Goal: Find specific page/section: Find specific page/section

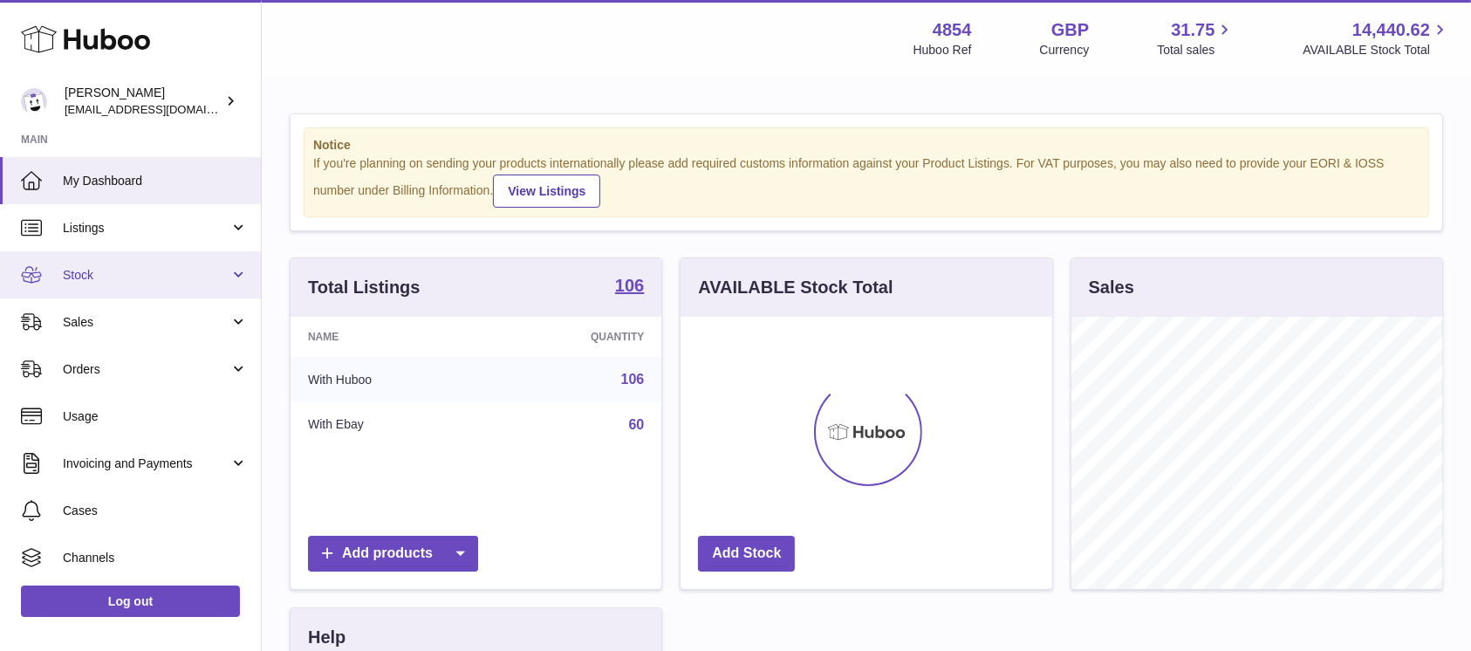
scroll to position [272, 371]
click at [160, 265] on link "Stock" at bounding box center [130, 274] width 261 height 47
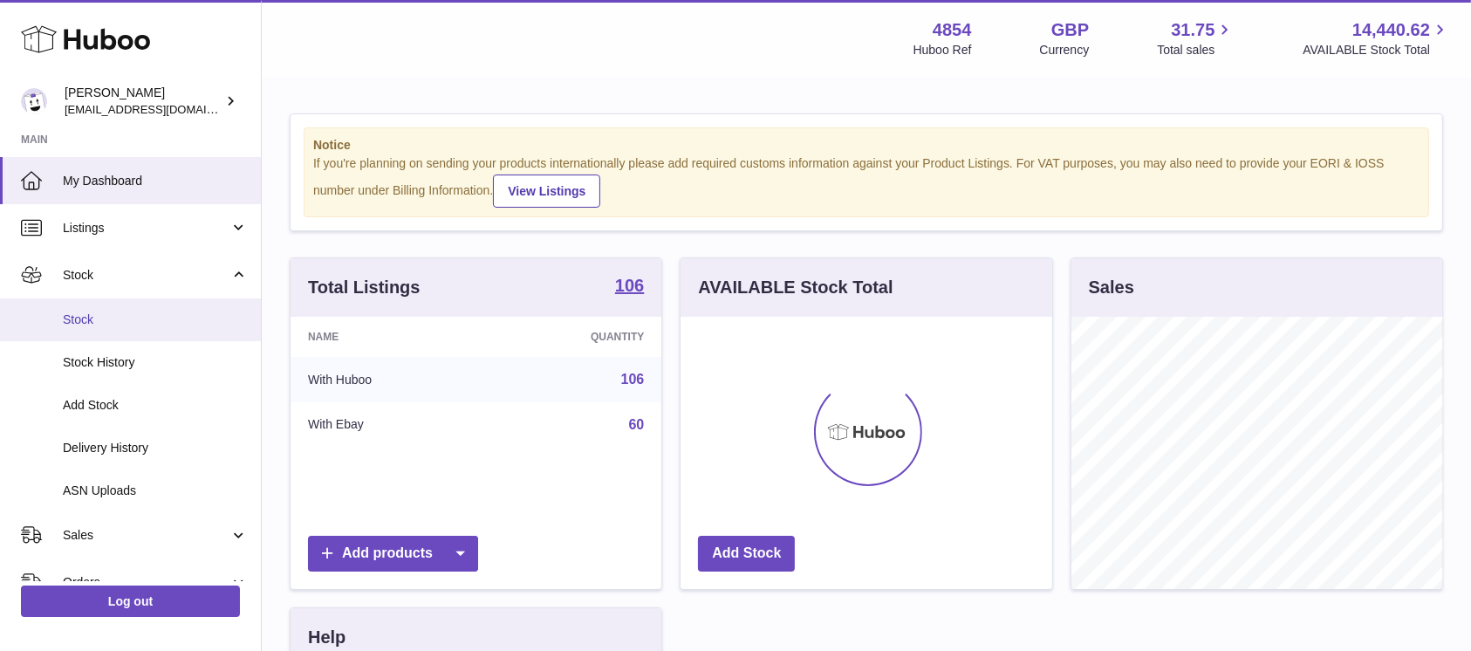
click at [148, 325] on span "Stock" at bounding box center [155, 319] width 185 height 17
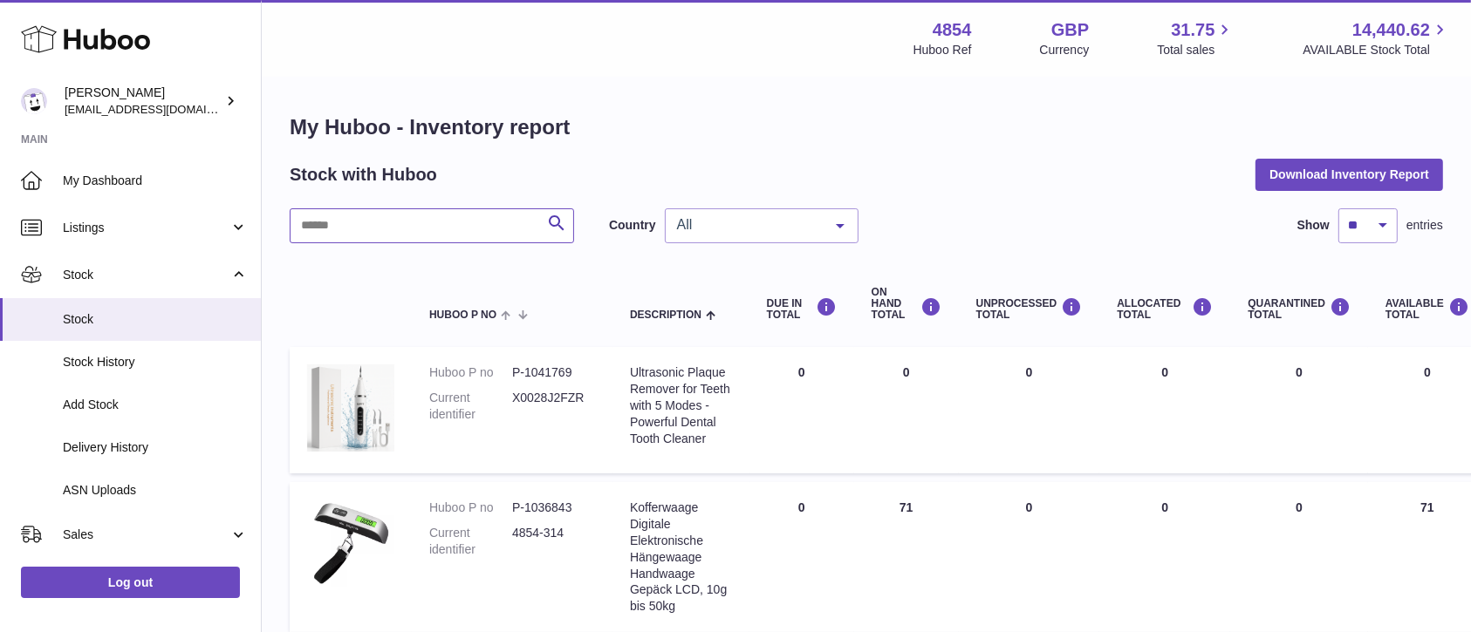
click at [438, 232] on input "text" at bounding box center [432, 225] width 284 height 35
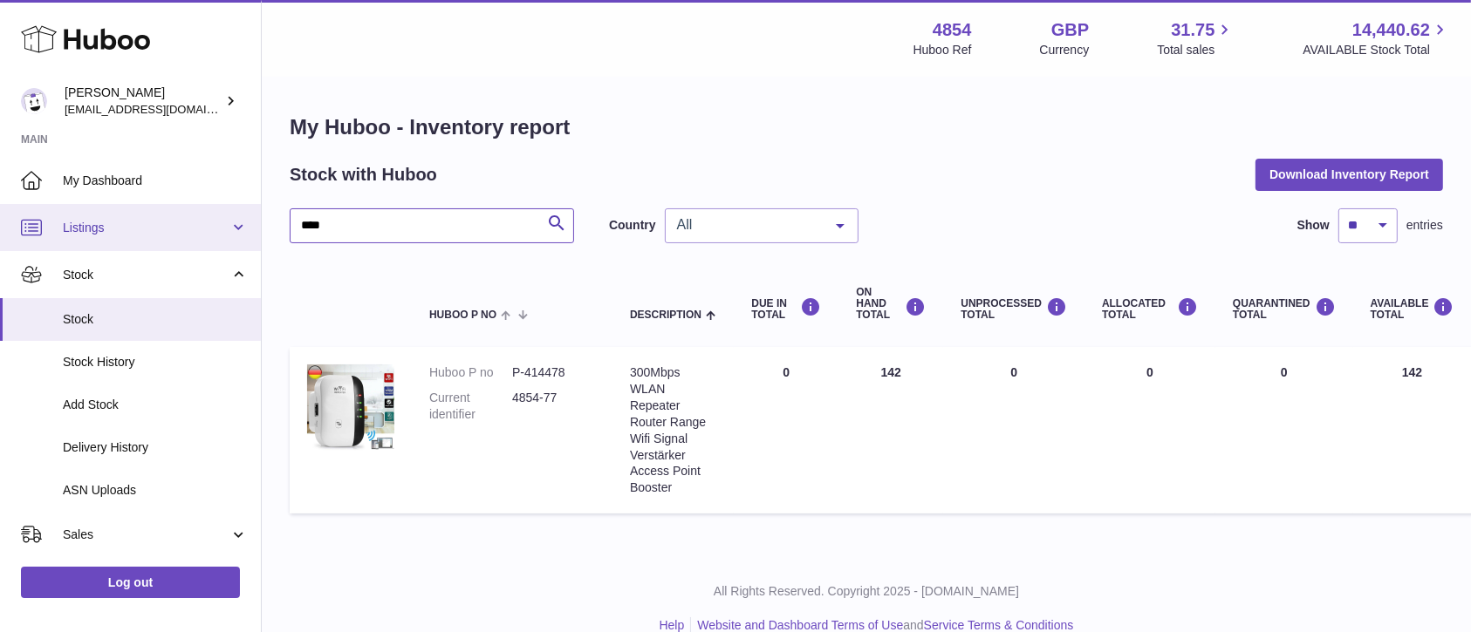
drag, startPoint x: 387, startPoint y: 225, endPoint x: 193, endPoint y: 229, distance: 194.6
click at [193, 228] on div "Huboo Dimitrios Leotsarakos jimleo21@yahoo.gr Main My Dashboard Listings Not wi…" at bounding box center [735, 330] width 1471 height 660
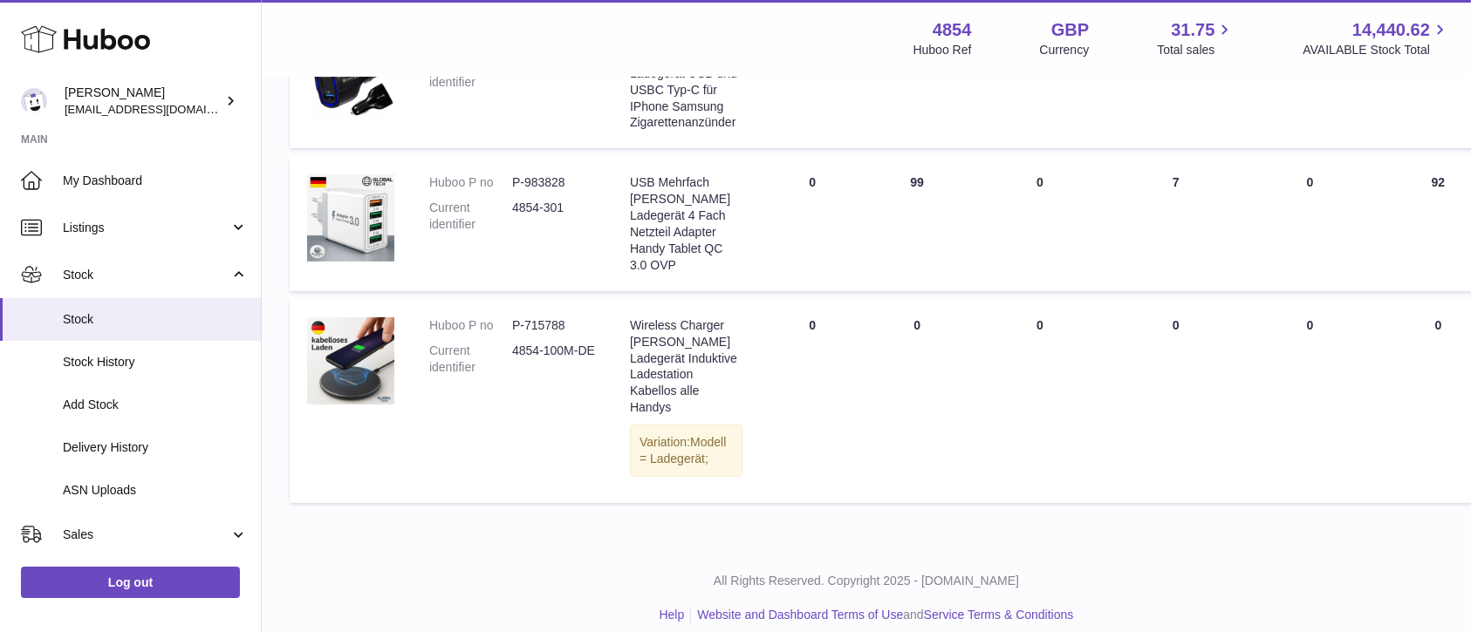
scroll to position [351, 0]
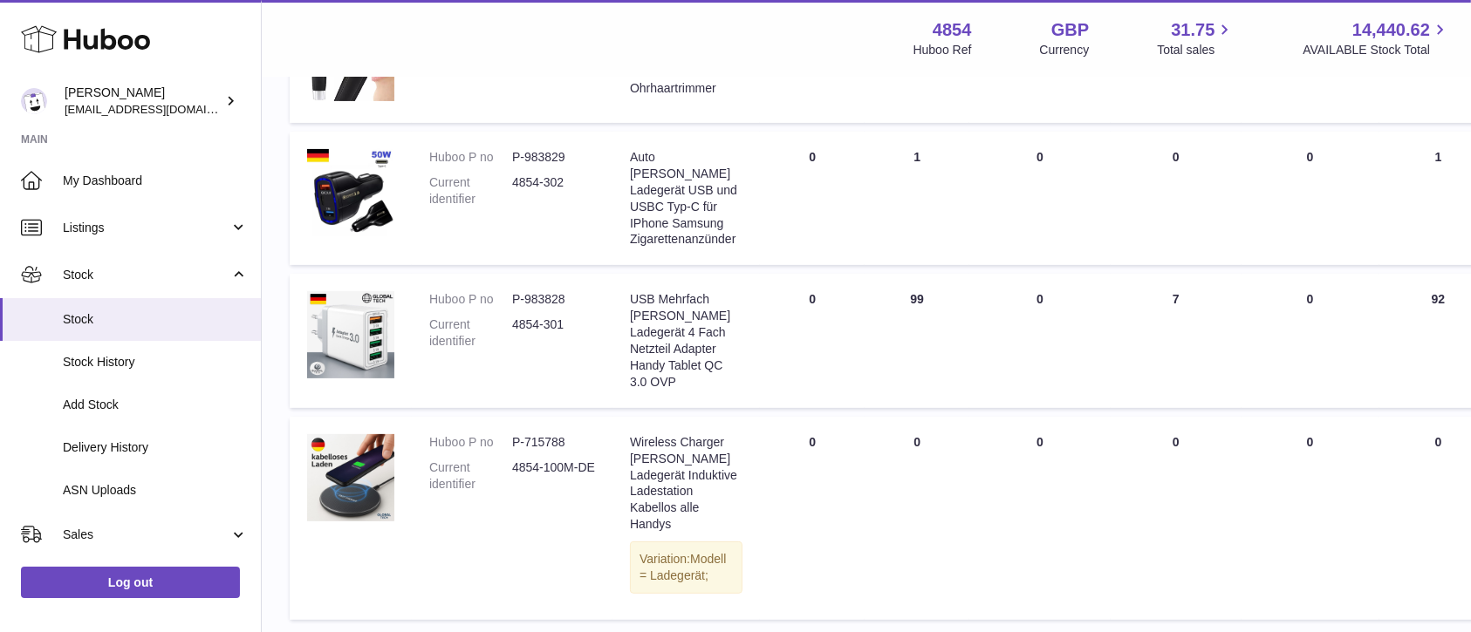
type input "*****"
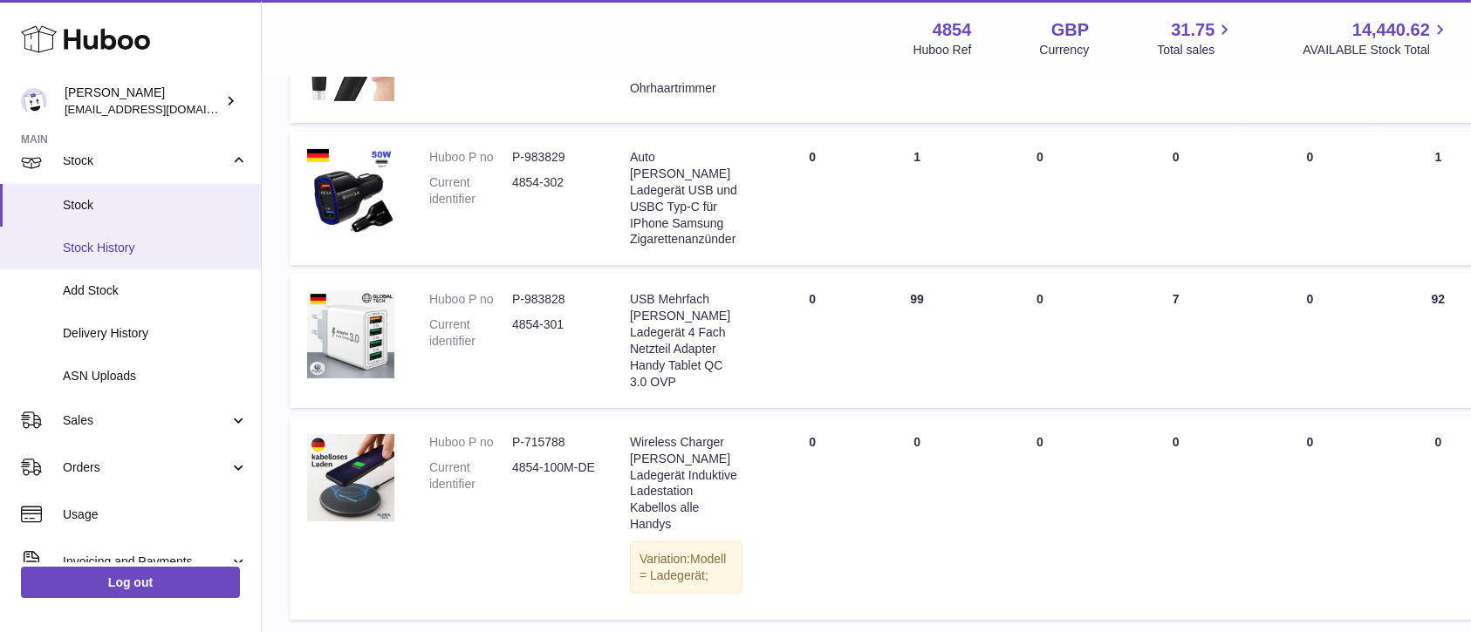
scroll to position [232, 0]
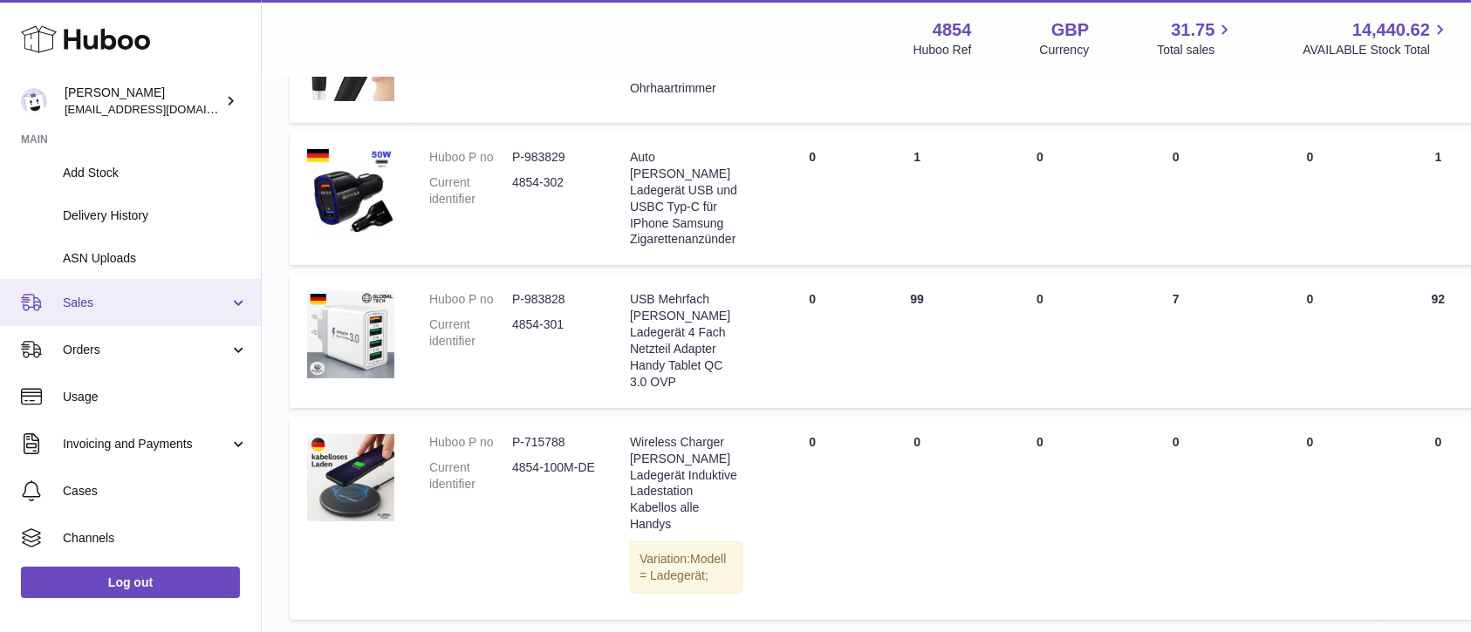
click at [187, 303] on span "Sales" at bounding box center [146, 303] width 167 height 17
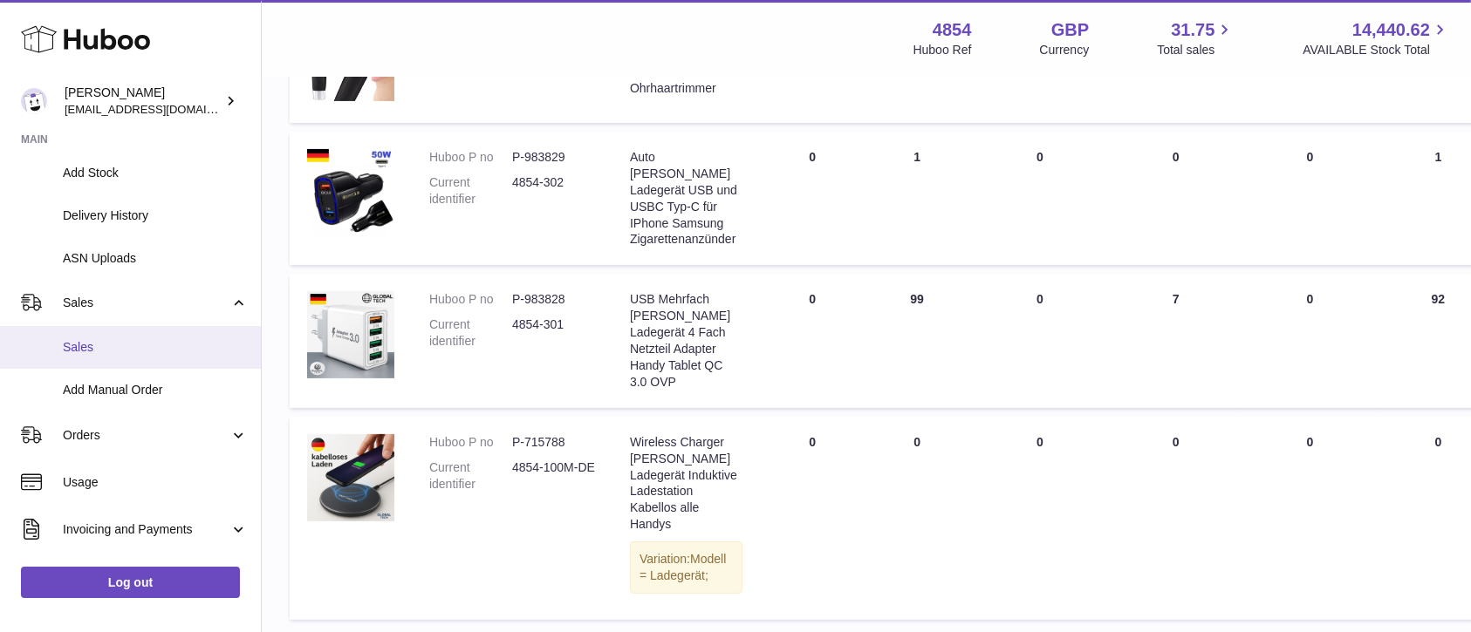
click at [157, 341] on span "Sales" at bounding box center [155, 347] width 185 height 17
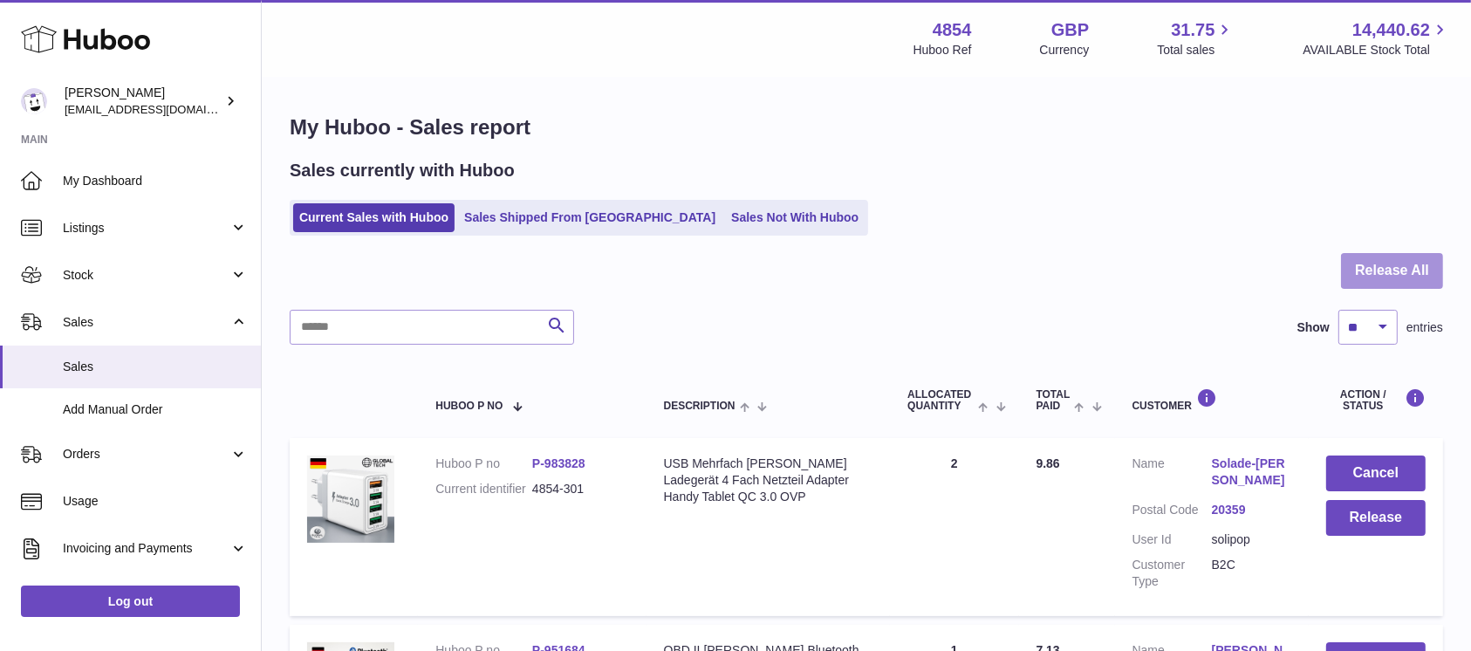
click at [1403, 276] on button "Release All" at bounding box center [1392, 271] width 102 height 36
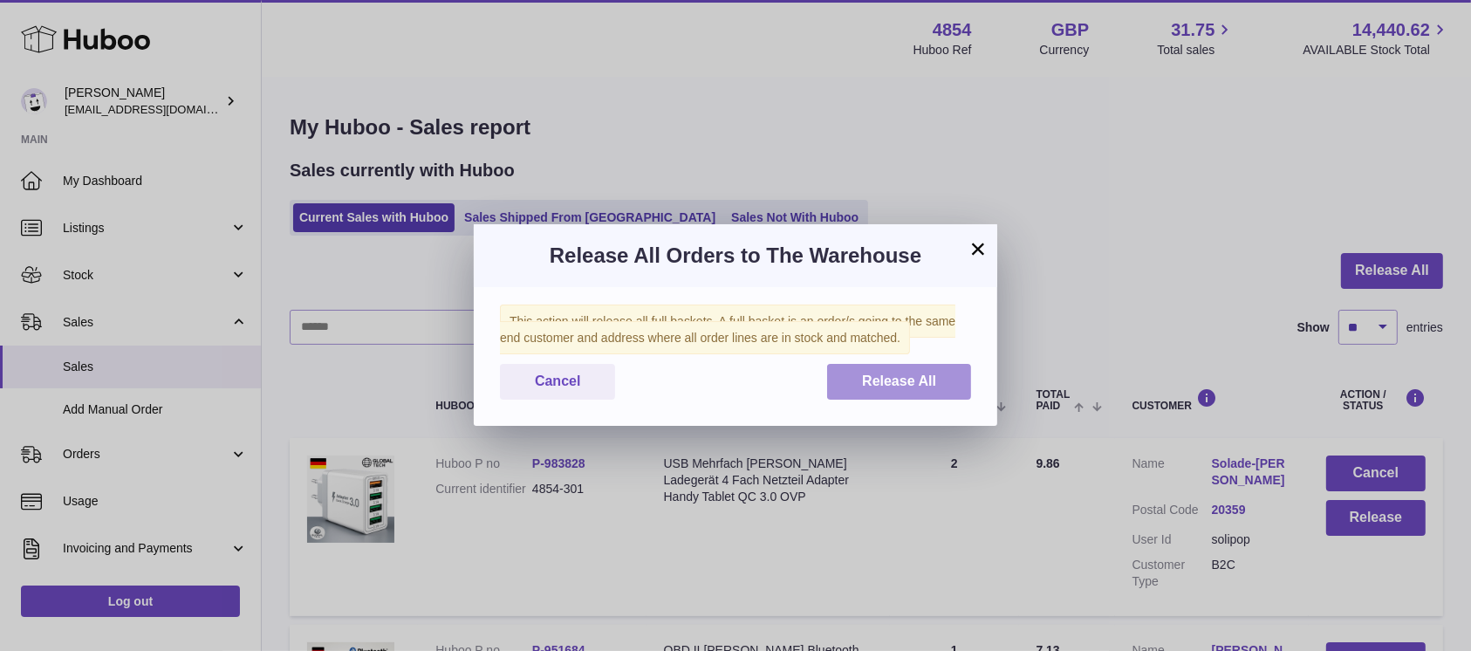
click at [899, 391] on button "Release All" at bounding box center [899, 382] width 144 height 36
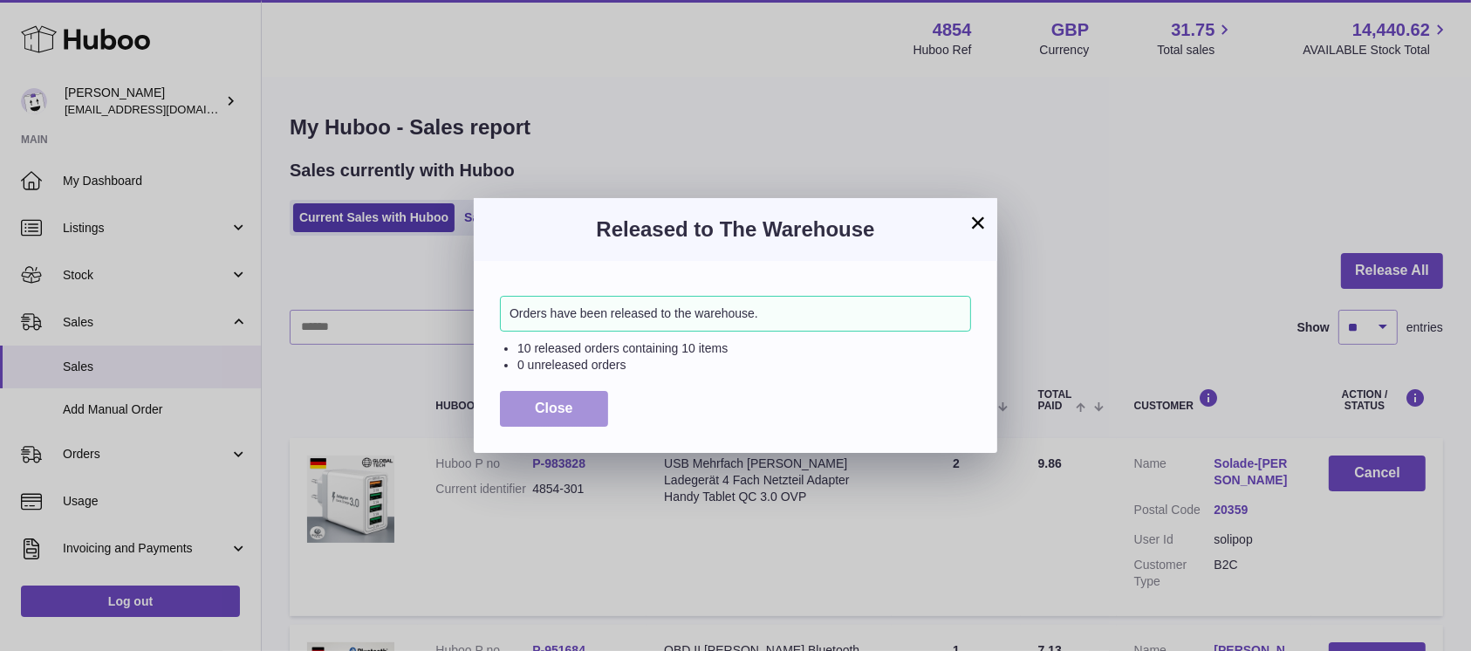
drag, startPoint x: 551, startPoint y: 398, endPoint x: 621, endPoint y: 339, distance: 91.0
click at [551, 399] on button "Close" at bounding box center [554, 409] width 108 height 36
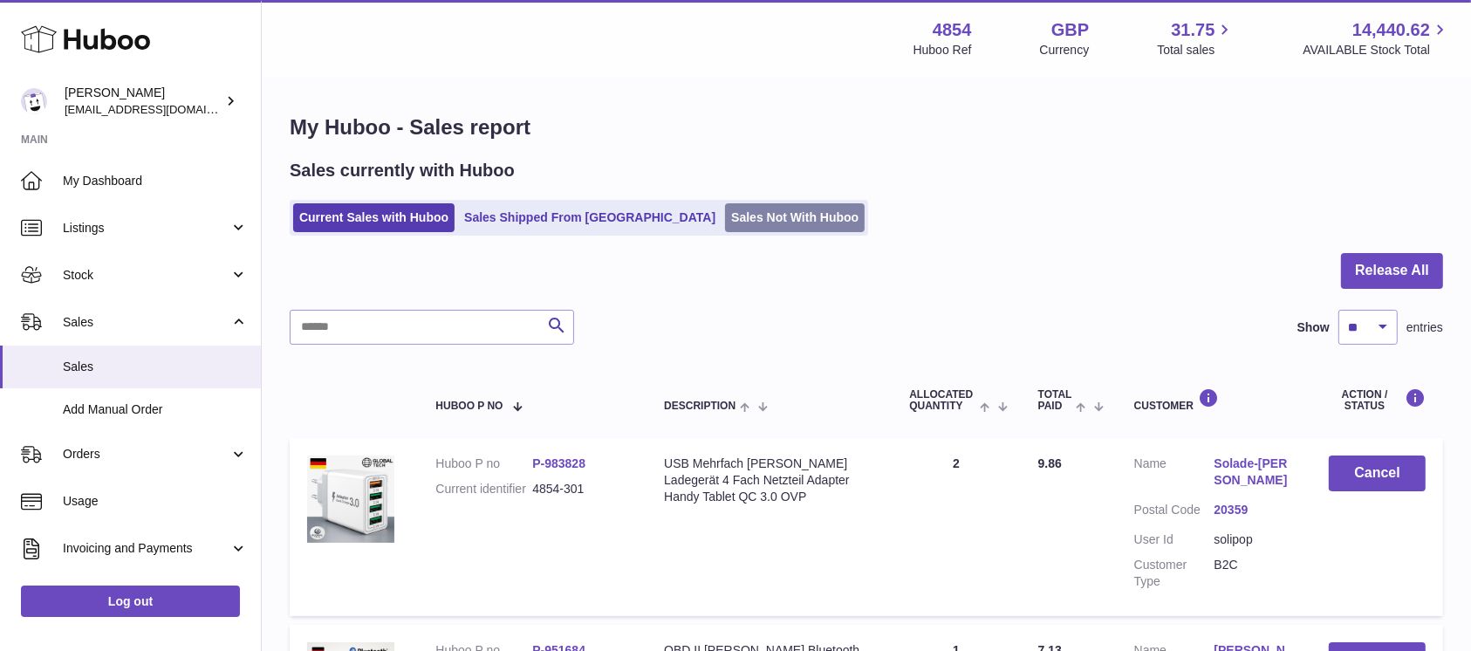
click at [725, 214] on link "Sales Not With Huboo" at bounding box center [795, 217] width 140 height 29
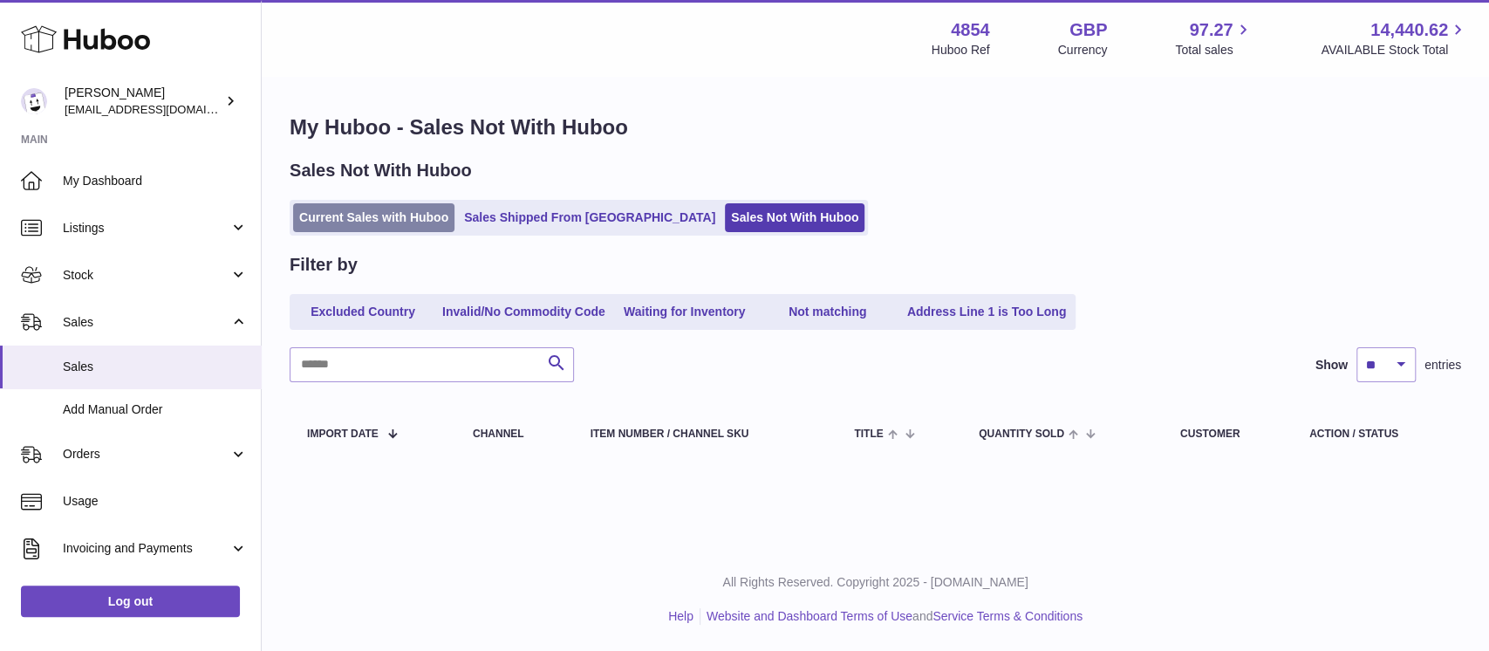
click at [373, 215] on link "Current Sales with Huboo" at bounding box center [373, 217] width 161 height 29
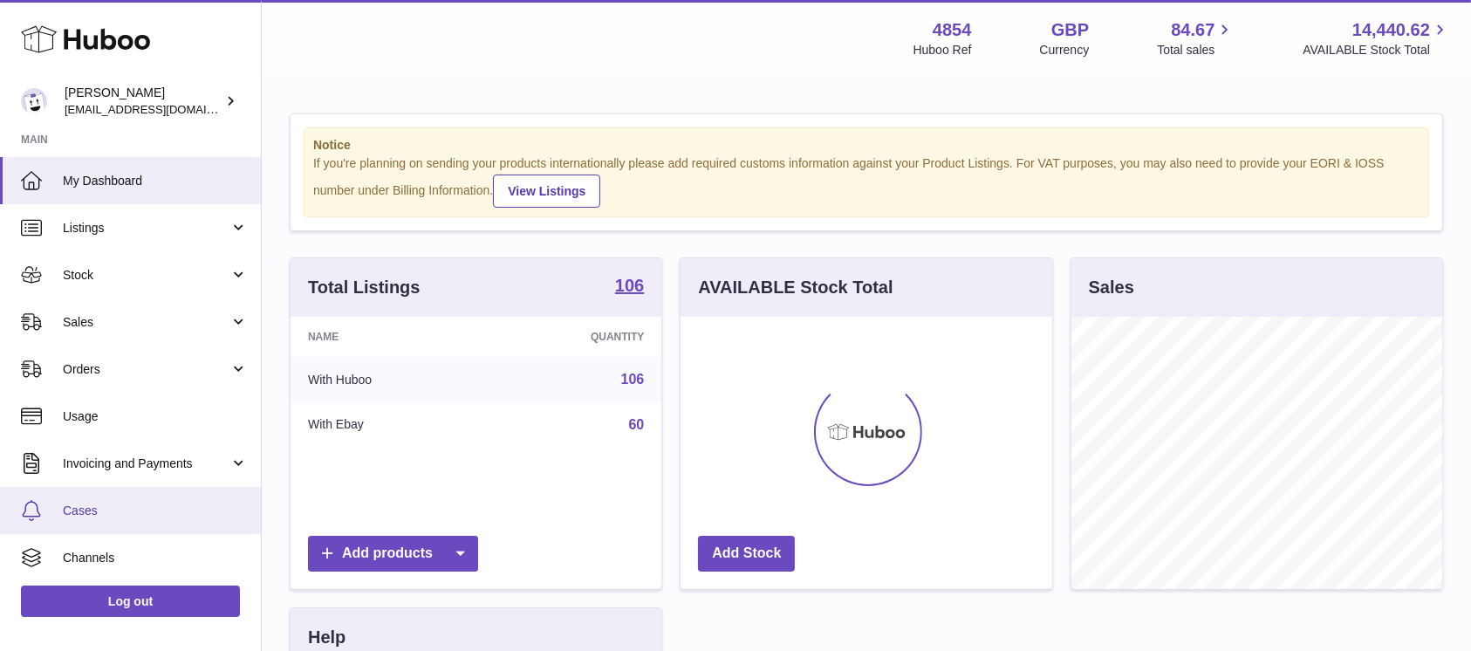
scroll to position [93, 0]
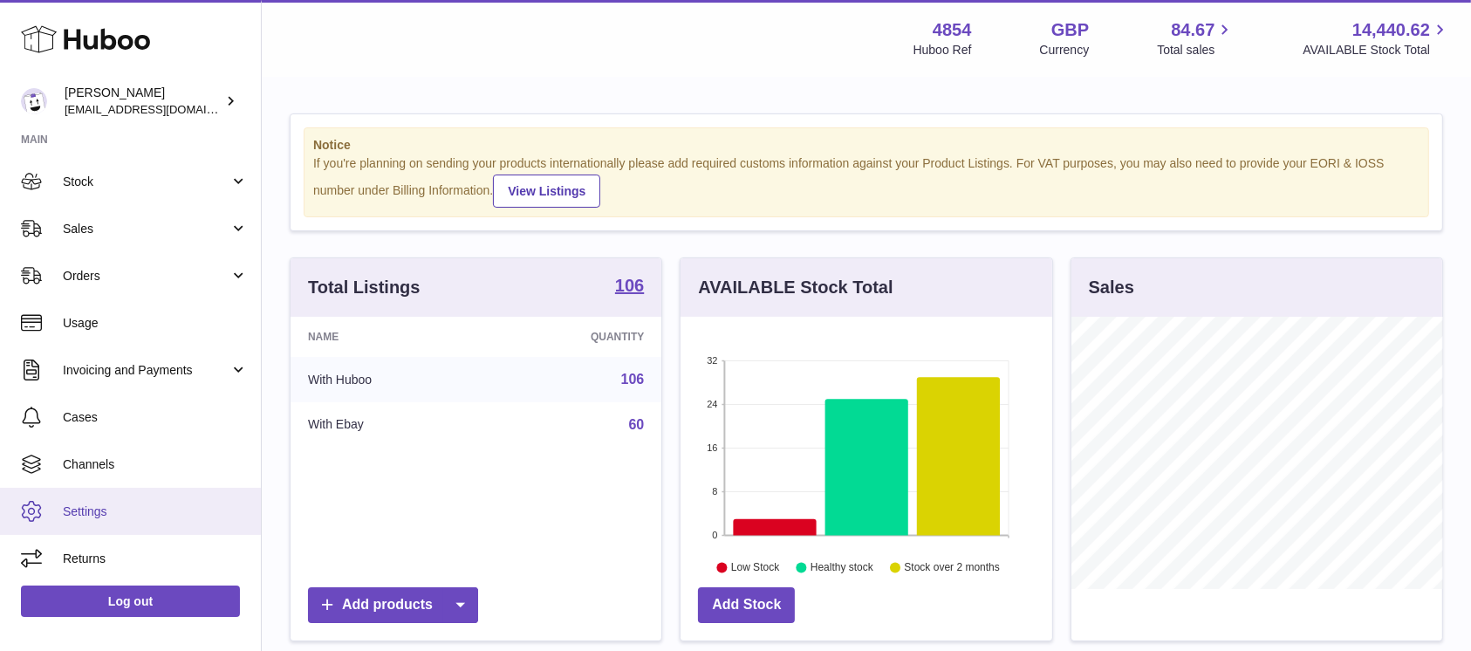
click at [142, 501] on link "Settings" at bounding box center [130, 511] width 261 height 47
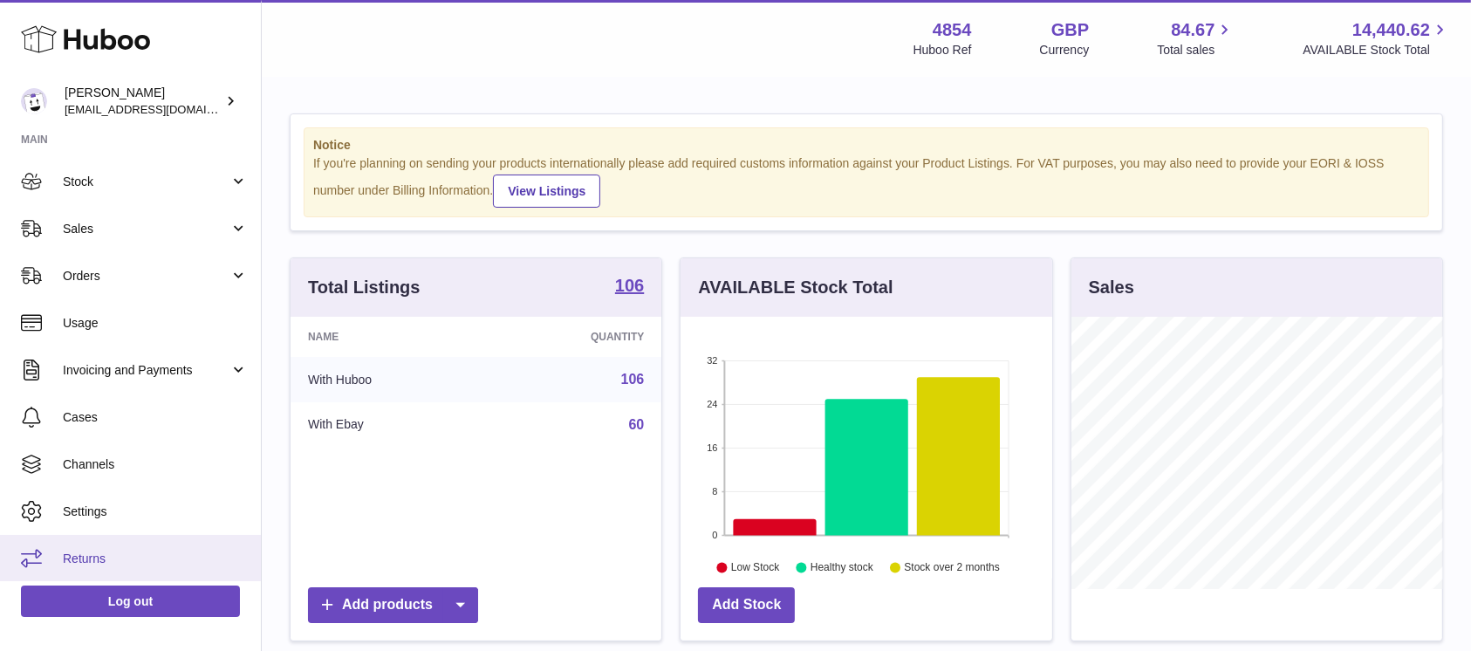
click at [125, 552] on span "Returns" at bounding box center [155, 558] width 185 height 17
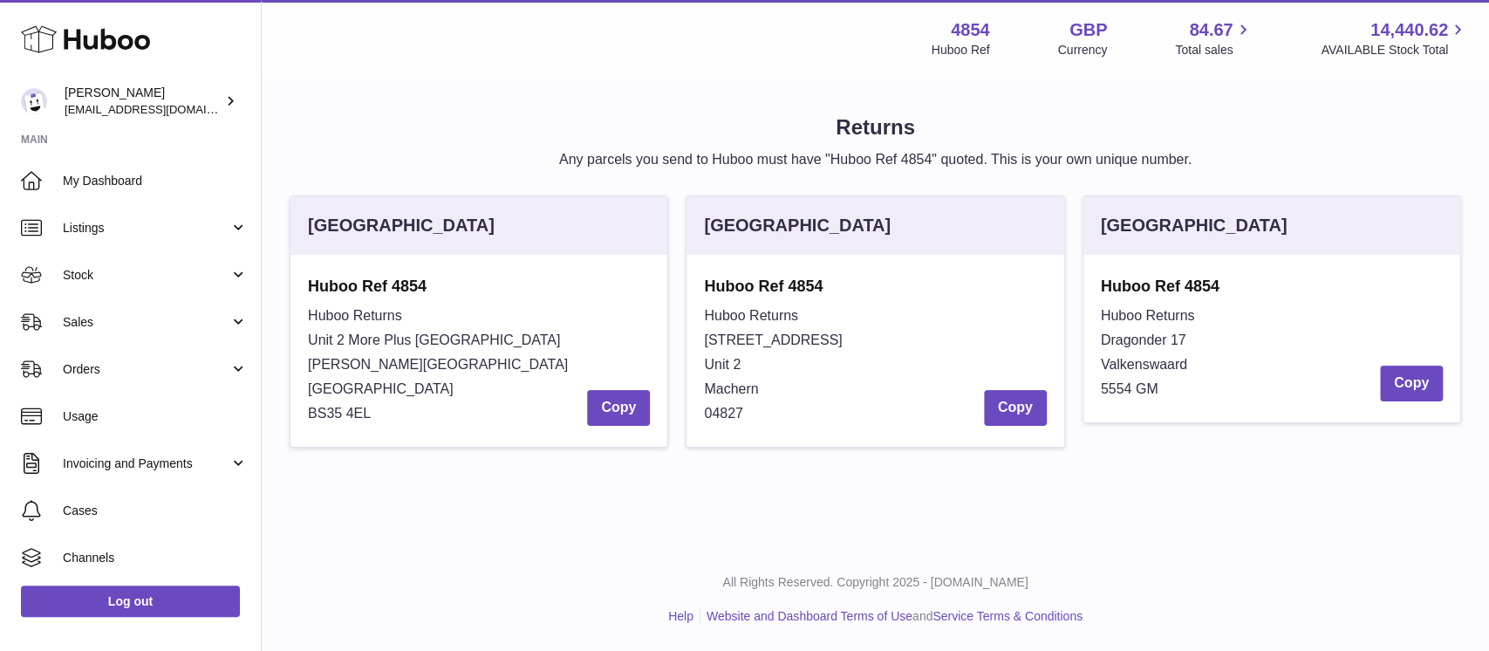
click at [379, 338] on span "Unit 2 More Plus [GEOGRAPHIC_DATA]" at bounding box center [434, 339] width 252 height 15
copy span "Unit 2 More Plus [GEOGRAPHIC_DATA]"
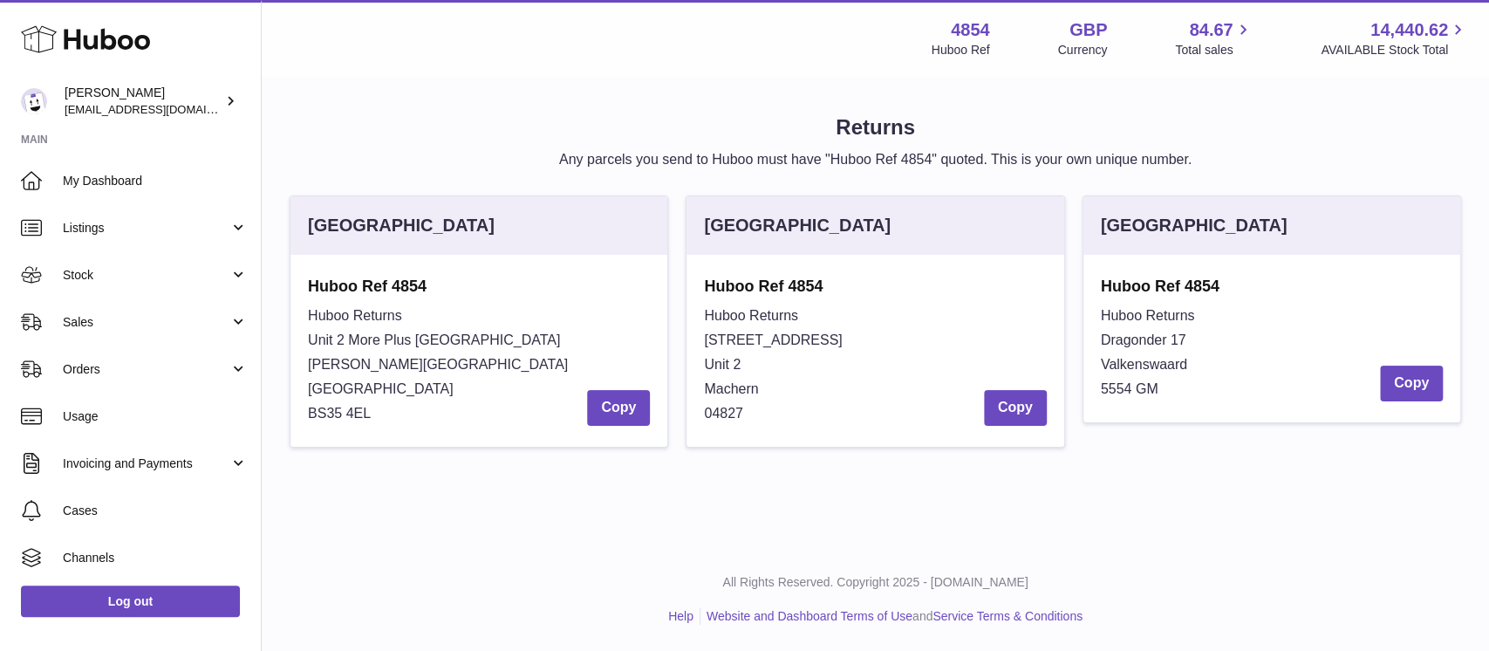
click at [353, 360] on span "[PERSON_NAME][GEOGRAPHIC_DATA]" at bounding box center [438, 364] width 260 height 15
copy span "[PERSON_NAME][GEOGRAPHIC_DATA]"
click at [322, 397] on div "Huboo Returns Unit 2 [GEOGRAPHIC_DATA][STREET_ADDRESS][PERSON_NAME] Copy" at bounding box center [479, 365] width 342 height 122
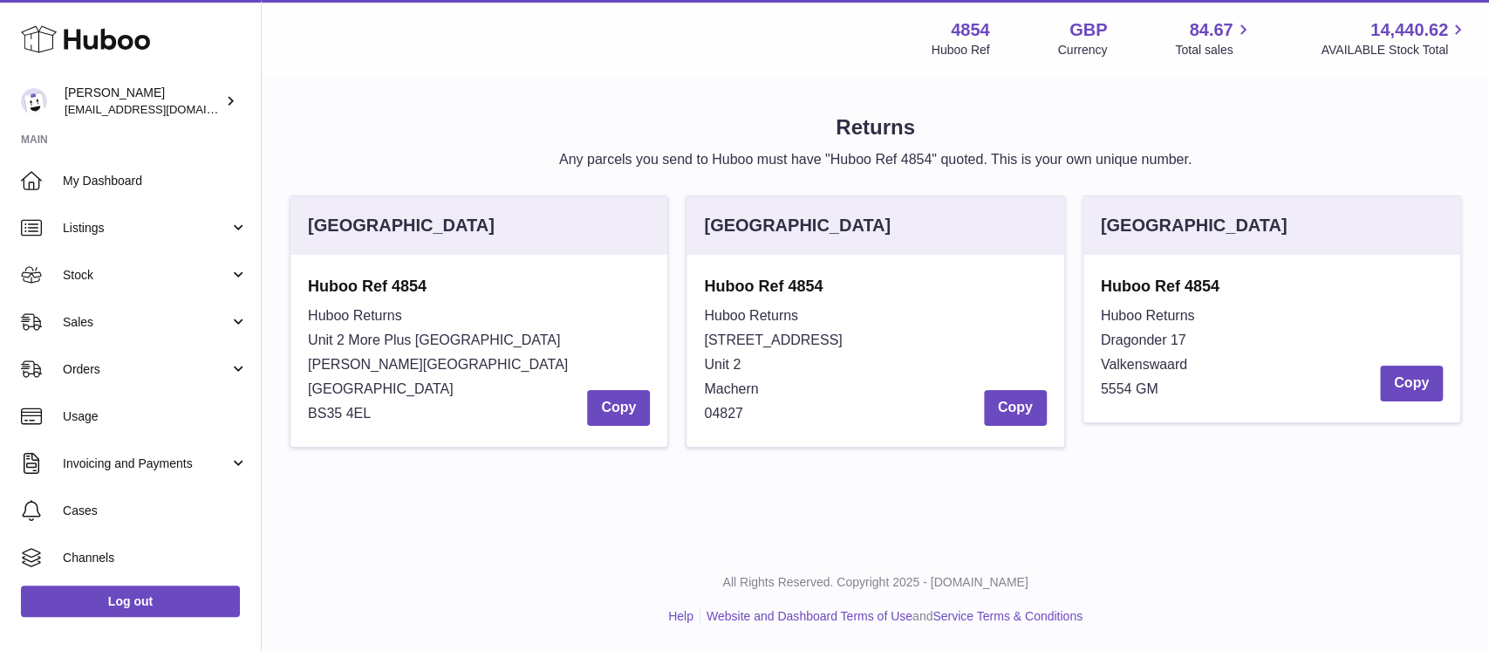
click at [324, 395] on span "[GEOGRAPHIC_DATA]" at bounding box center [381, 388] width 146 height 15
copy span "[GEOGRAPHIC_DATA]"
click at [356, 414] on span "BS35 4EL" at bounding box center [339, 413] width 63 height 15
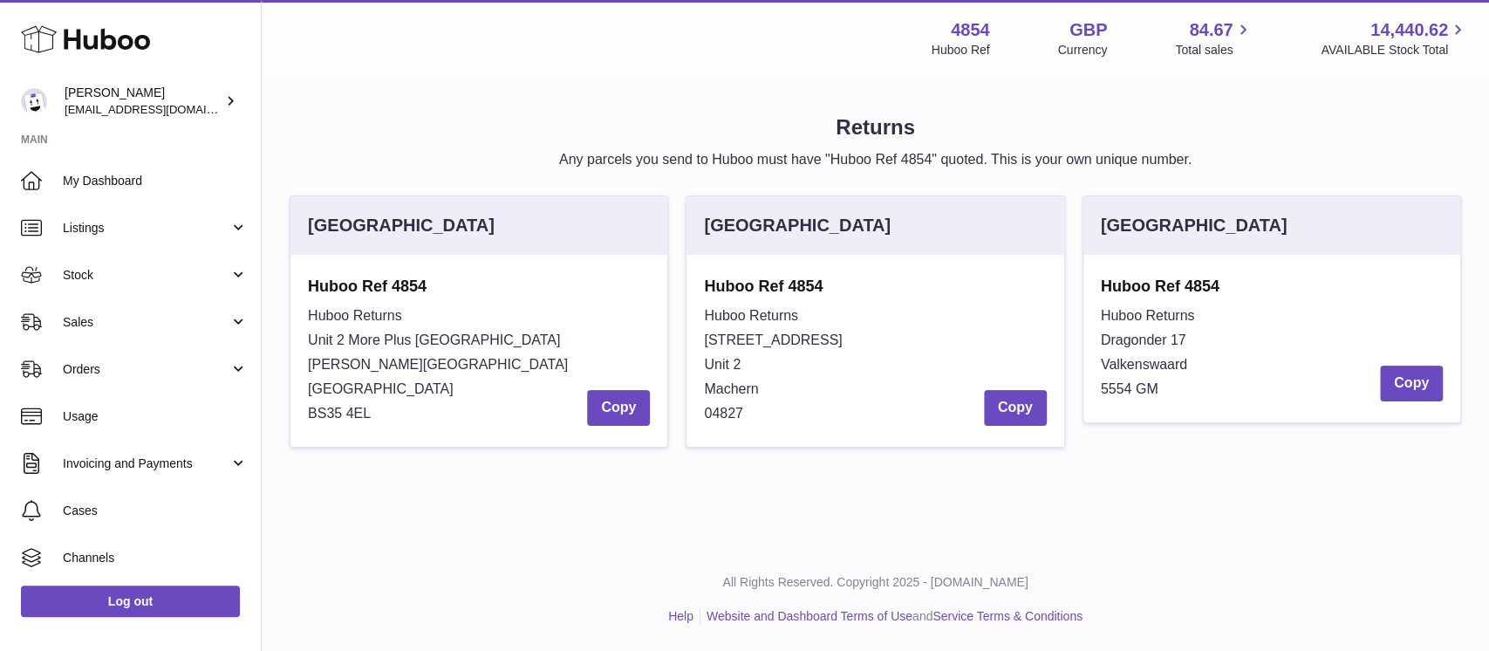
click at [356, 414] on span "BS35 4EL" at bounding box center [339, 413] width 63 height 15
copy div "BS35 4EL"
click at [500, 386] on div "Huboo Returns Unit 2 [GEOGRAPHIC_DATA][STREET_ADDRESS][PERSON_NAME] Copy" at bounding box center [479, 365] width 342 height 122
click at [188, 321] on span "Sales" at bounding box center [146, 322] width 167 height 17
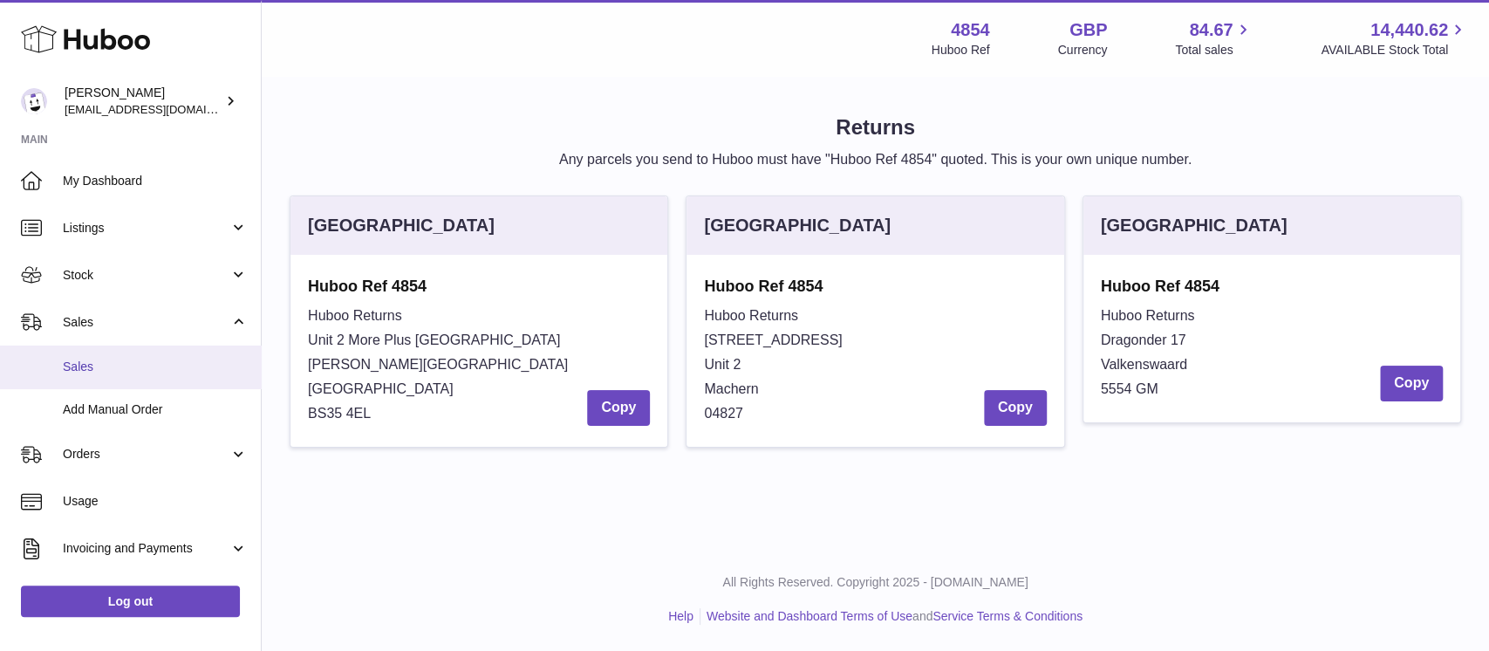
click at [157, 363] on span "Sales" at bounding box center [155, 367] width 185 height 17
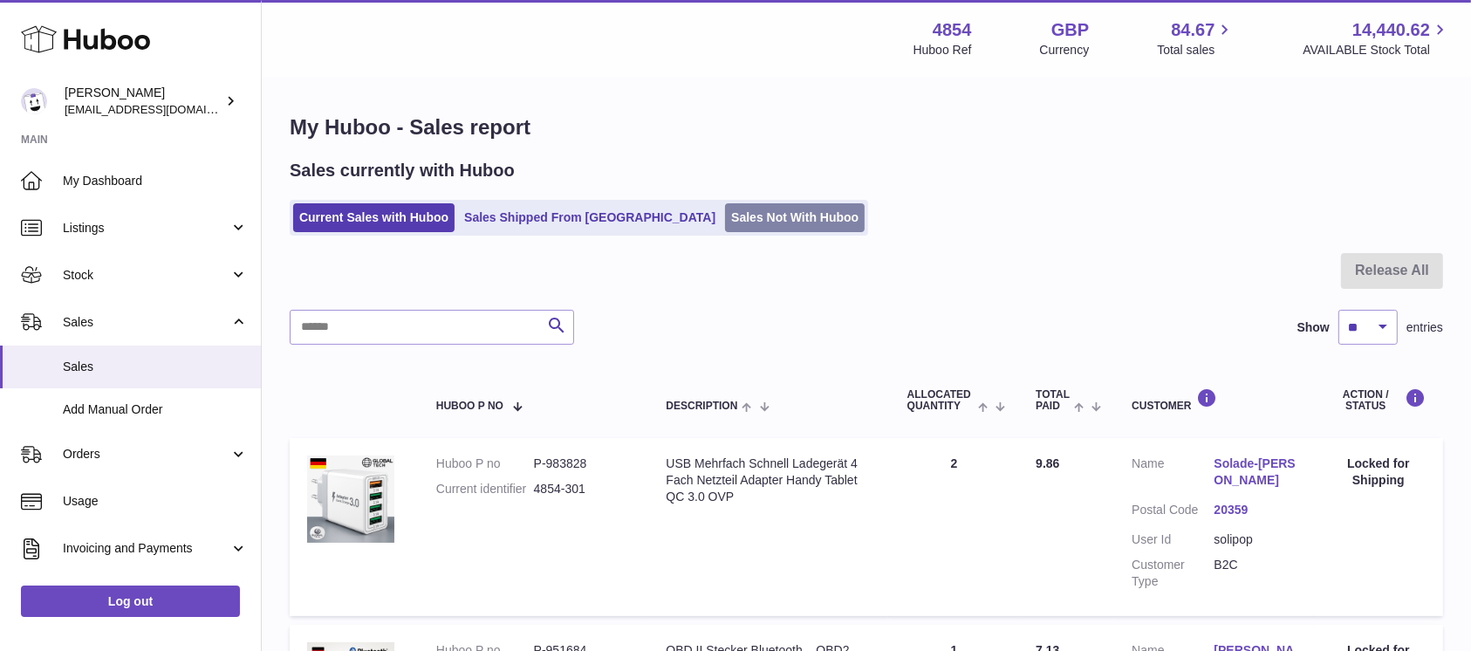
click at [745, 214] on link "Sales Not With Huboo" at bounding box center [795, 217] width 140 height 29
